Goal: Navigation & Orientation: Understand site structure

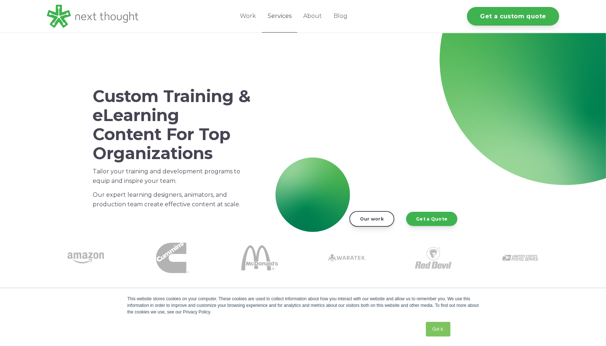
click at [283, 15] on link "Services" at bounding box center [280, 16] width 36 height 33
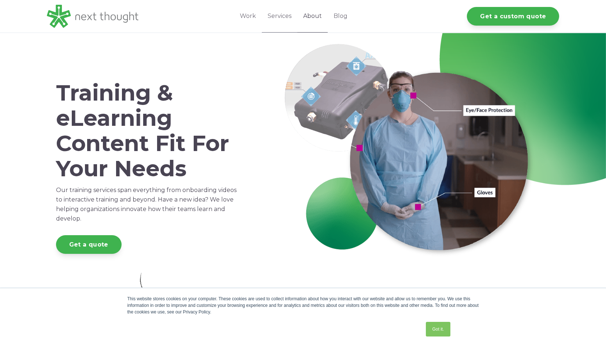
click at [314, 12] on link "About" at bounding box center [312, 16] width 30 height 33
